Goal: Find specific page/section: Find specific page/section

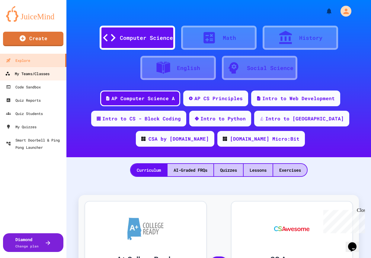
click at [34, 72] on div "My Teams/Classes" at bounding box center [27, 74] width 44 height 8
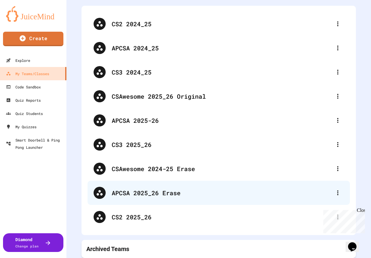
scroll to position [43, 0]
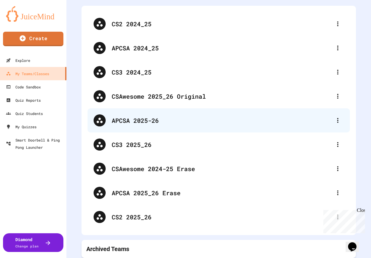
click at [135, 117] on div "APCSA 2025-26" at bounding box center [222, 120] width 220 height 9
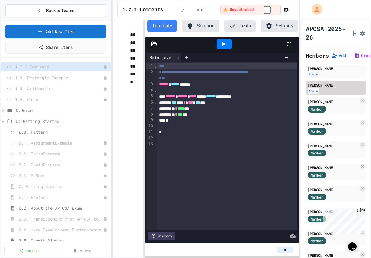
drag, startPoint x: 333, startPoint y: 111, endPoint x: 329, endPoint y: 110, distance: 3.8
click at [333, 104] on div "[PERSON_NAME]" at bounding box center [332, 101] width 51 height 5
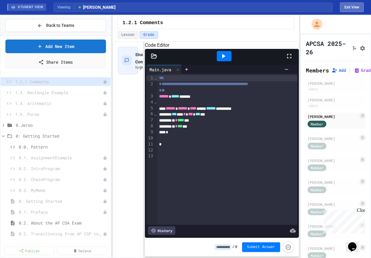
click at [357, 5] on button "Exit View" at bounding box center [352, 7] width 24 height 10
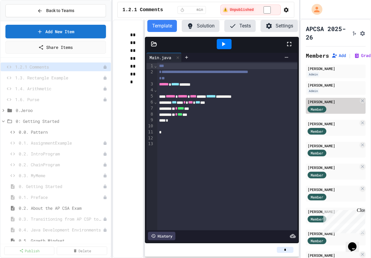
click at [329, 113] on div "Member" at bounding box center [322, 109] width 30 height 8
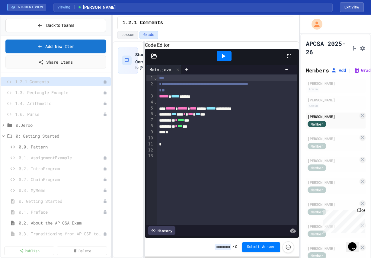
click at [347, 2] on div "STUDENT VIEW Viewing S [PERSON_NAME] Exit View" at bounding box center [185, 7] width 371 height 14
click at [346, 4] on button "Exit View" at bounding box center [352, 7] width 24 height 10
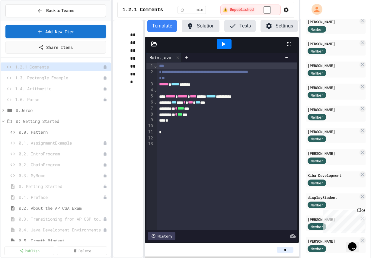
scroll to position [218, 0]
